Goal: Task Accomplishment & Management: Use online tool/utility

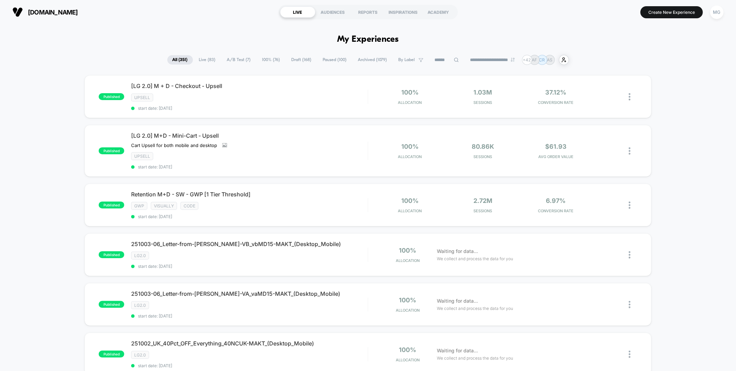
click at [235, 58] on span "A/B Test ( 7 )" at bounding box center [239, 59] width 34 height 9
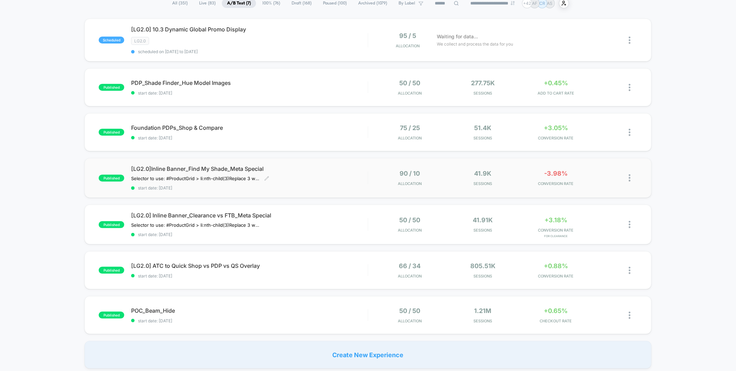
scroll to position [50, 0]
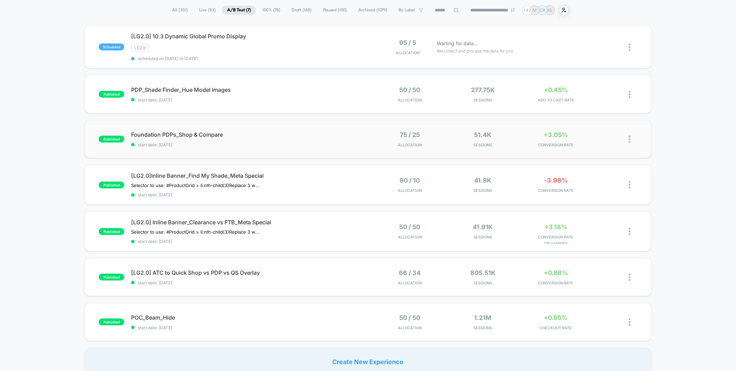
click at [310, 129] on div "published Foundation PDPs_Shop & Compare start date: [DATE] 75 / 25 Allocation …" at bounding box center [368, 139] width 567 height 38
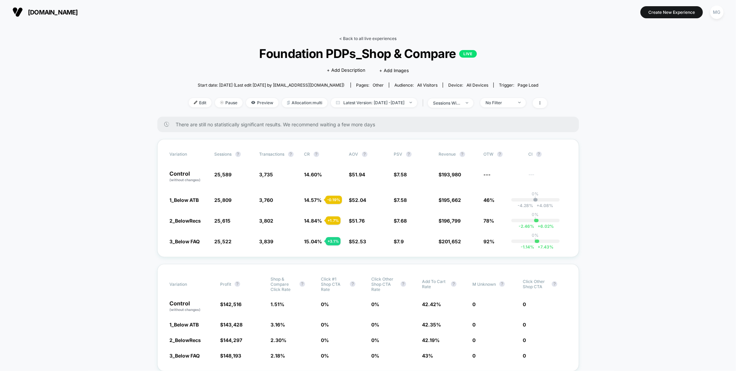
click at [366, 41] on link "< Back to all live experiences" at bounding box center [368, 38] width 57 height 5
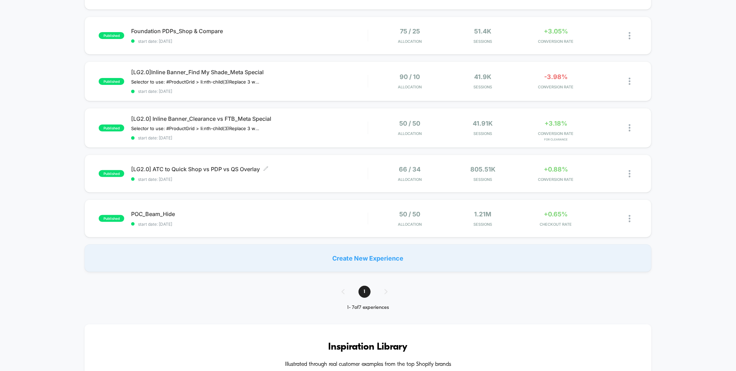
scroll to position [177, 0]
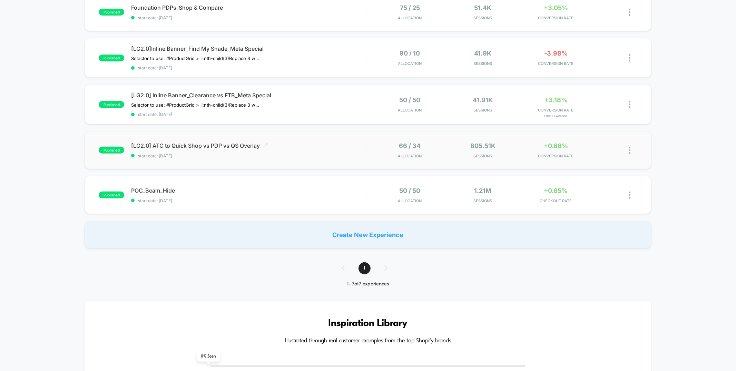
click at [318, 146] on span "[LG2.0] ATC to Quick Shop vs PDP vs QS Overlay Click to edit experience details" at bounding box center [249, 145] width 236 height 7
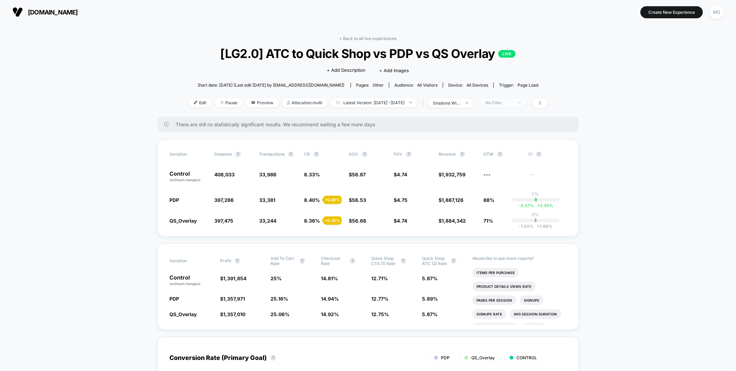
click at [502, 104] on div "No Filter" at bounding box center [500, 102] width 28 height 5
click at [503, 126] on span "Mobile Visitors" at bounding box center [508, 128] width 33 height 6
click at [510, 201] on button "Save" at bounding box center [512, 202] width 63 height 11
click at [513, 104] on div "Mobile" at bounding box center [500, 102] width 28 height 5
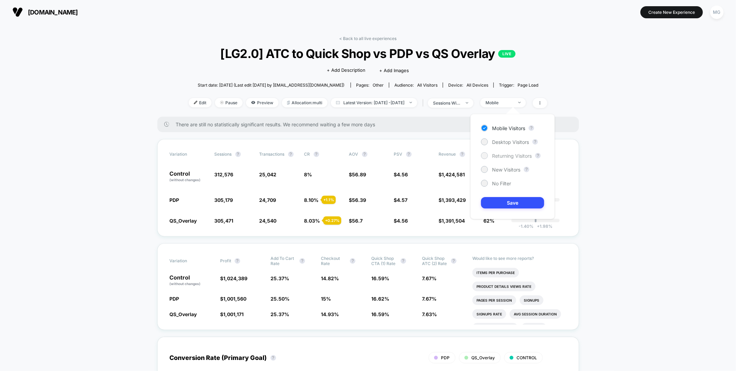
click at [494, 155] on span "Returning Visitors" at bounding box center [512, 156] width 40 height 6
click at [349, 37] on link "< Back to all live experiences" at bounding box center [368, 38] width 57 height 5
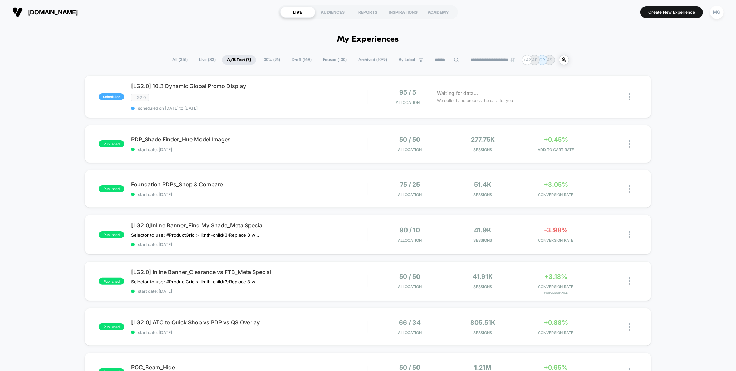
scroll to position [0, 0]
